Goal: Find specific page/section: Find specific page/section

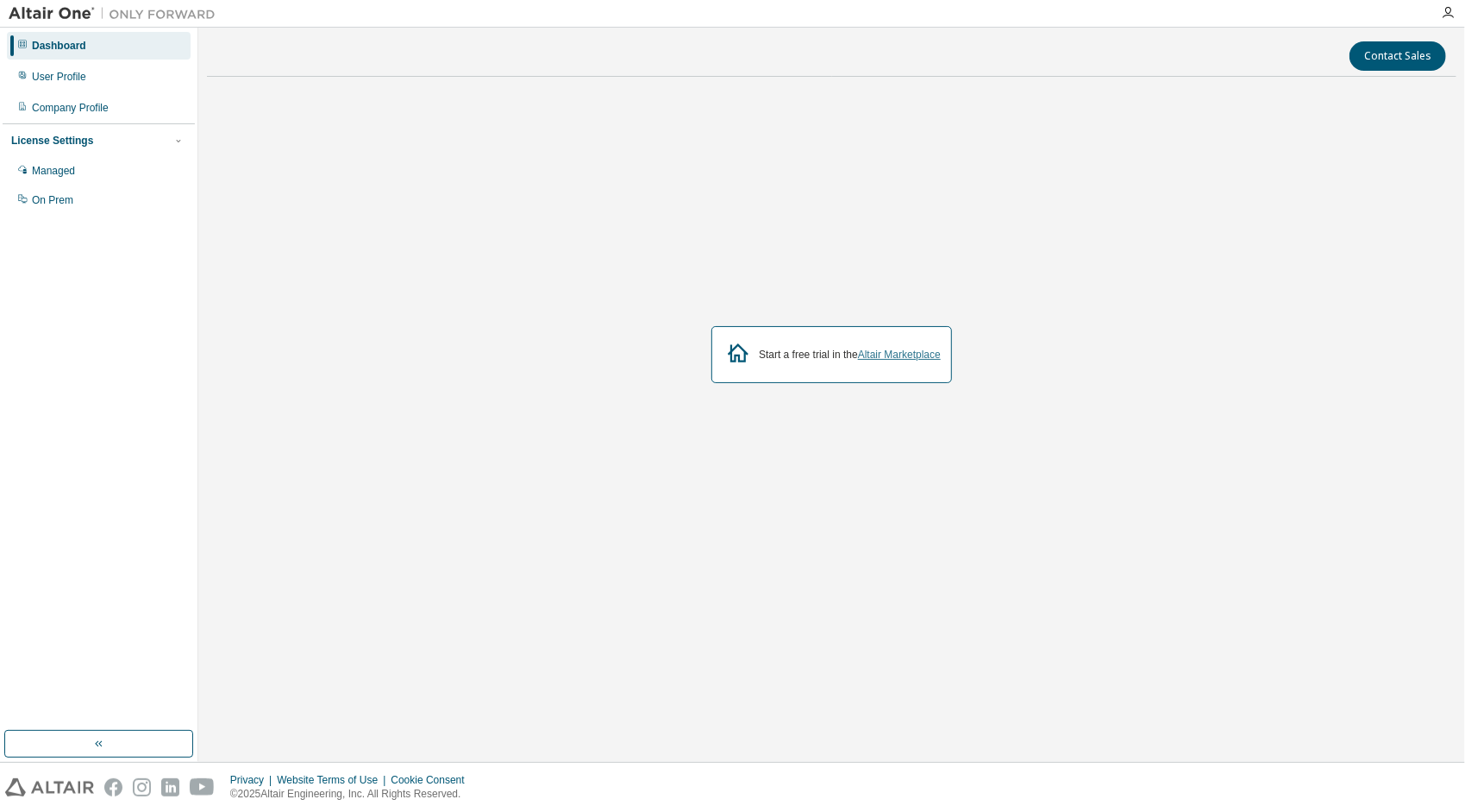
click at [921, 357] on link "Altair Marketplace" at bounding box center [900, 354] width 83 height 13
